Goal: Task Accomplishment & Management: Manage account settings

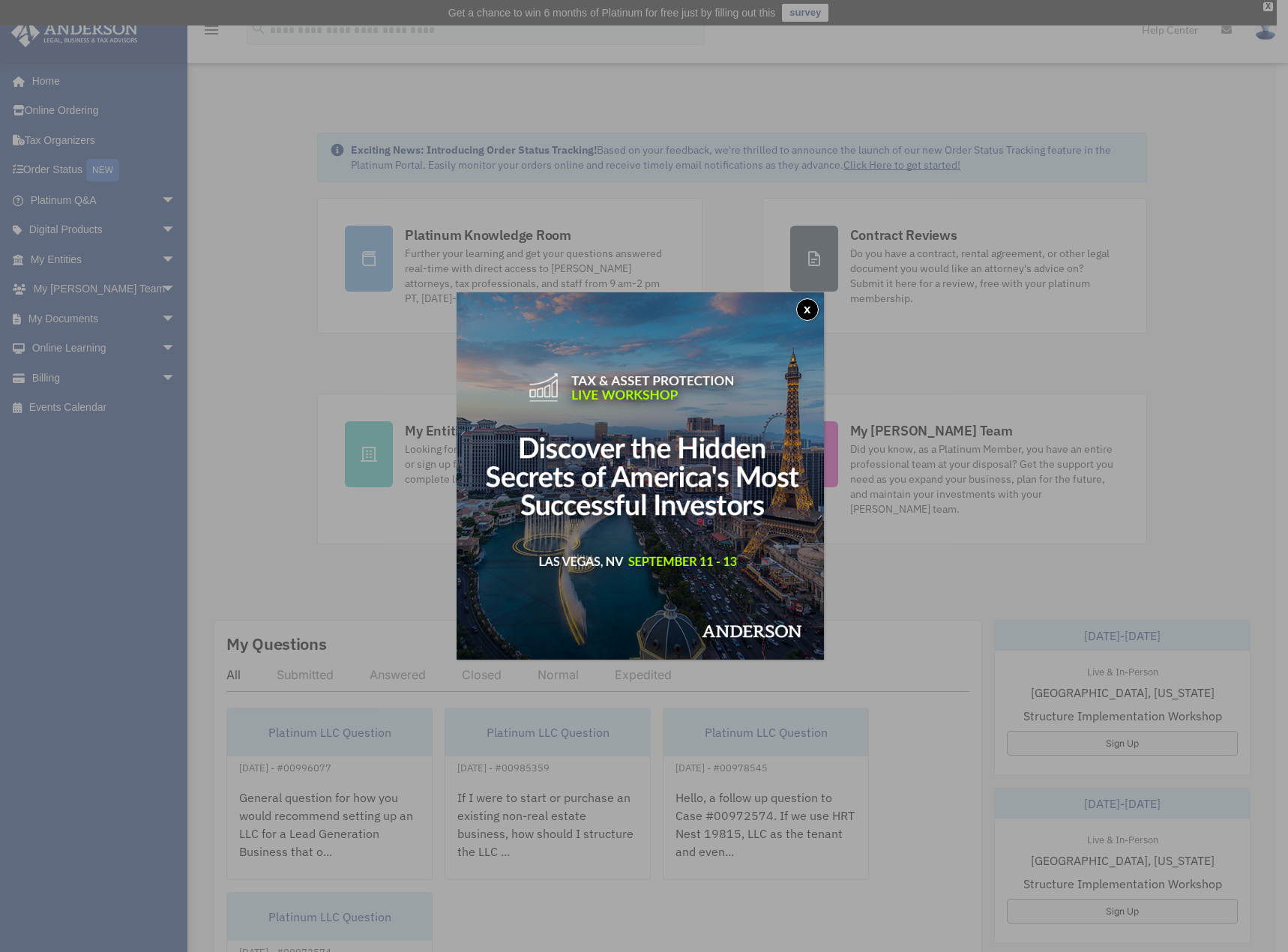
click at [815, 310] on button "x" at bounding box center [807, 309] width 23 height 23
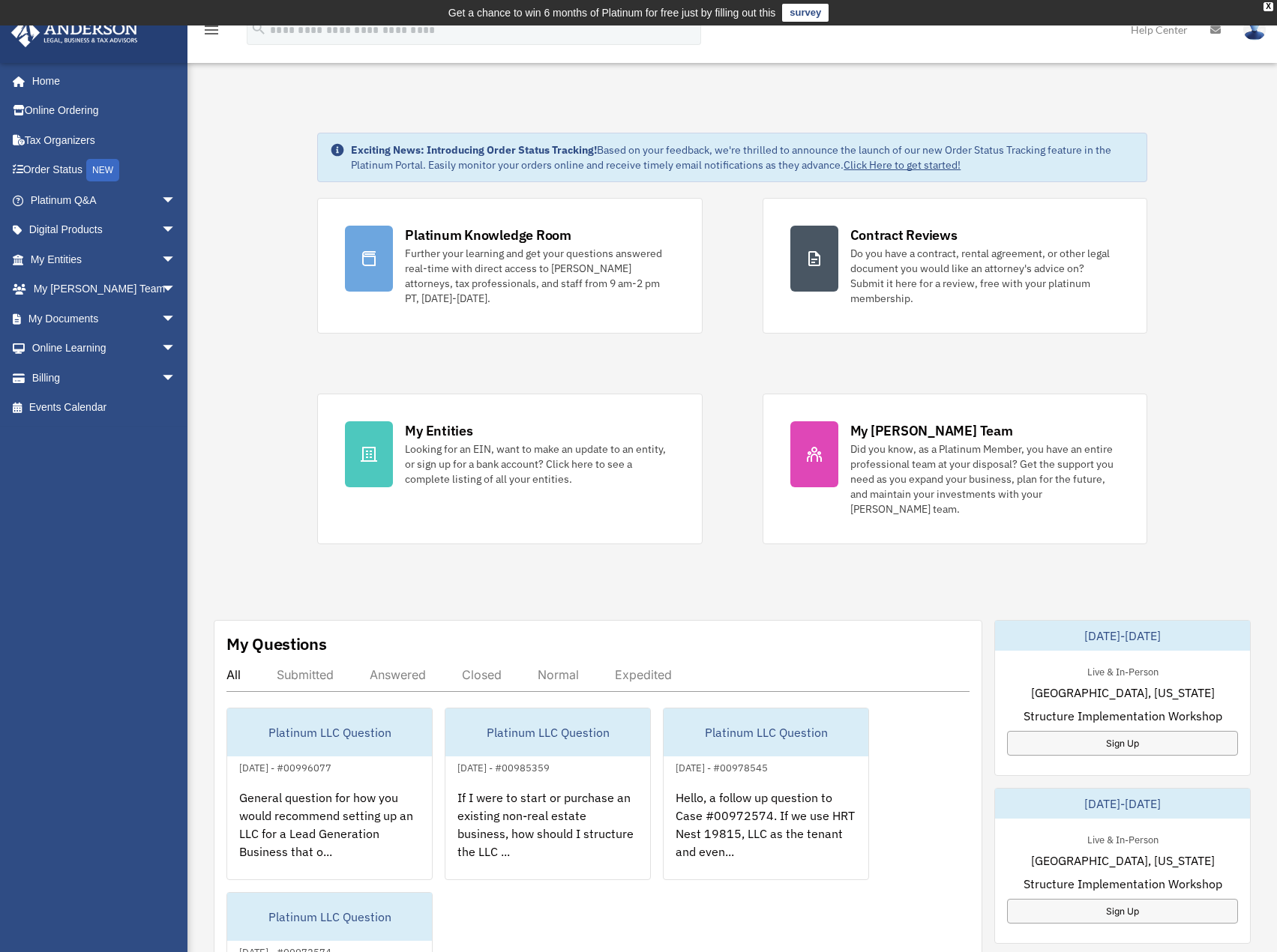
click at [78, 465] on div "robby@trwooinvestments.com Sign Out robby@trwooinvestments.com Home Online Orde…" at bounding box center [99, 482] width 199 height 840
click at [96, 373] on link "Billing arrow_drop_down" at bounding box center [104, 377] width 189 height 30
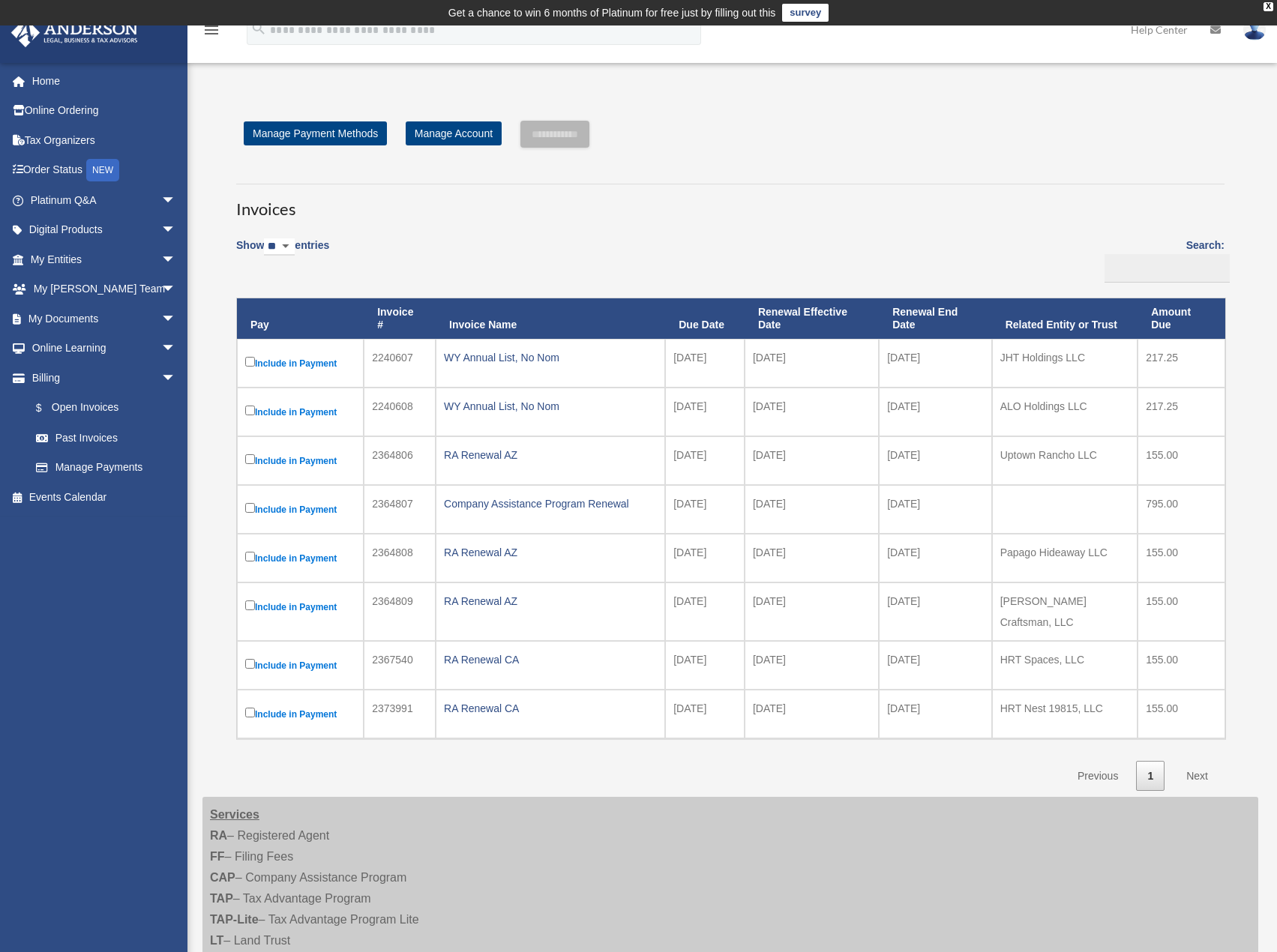
click at [1207, 761] on link "Next" at bounding box center [1197, 776] width 44 height 30
click at [1196, 769] on link "Next" at bounding box center [1197, 776] width 44 height 30
click at [1106, 767] on link "Previous" at bounding box center [1098, 776] width 63 height 30
click at [85, 440] on link "Past Invoices" at bounding box center [110, 437] width 178 height 30
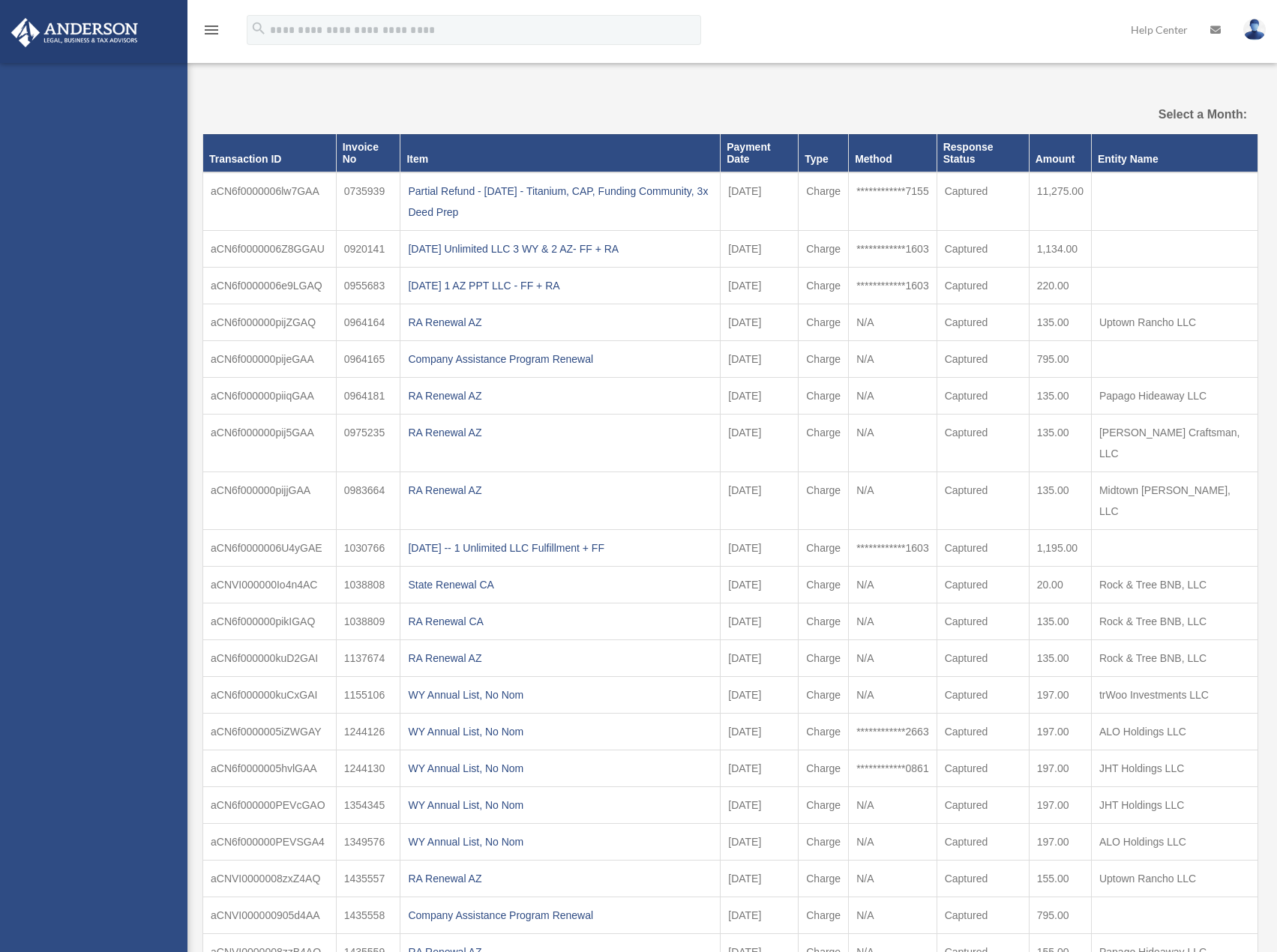
select select
